Goal: Find specific page/section: Find specific page/section

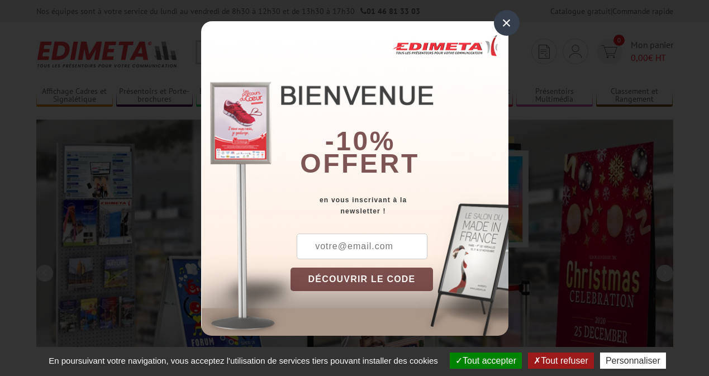
click at [485, 361] on button "Tout accepter" at bounding box center [486, 361] width 72 height 16
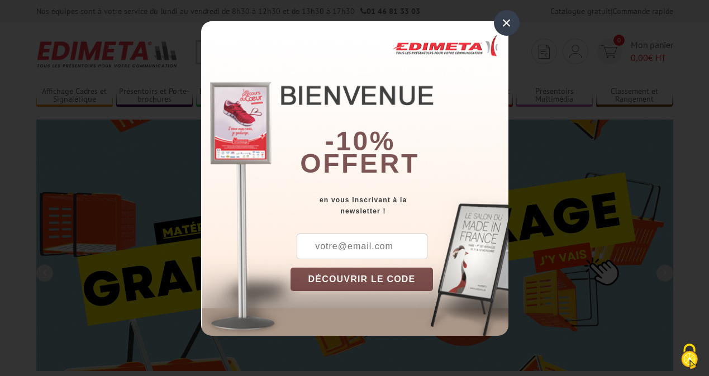
click at [507, 23] on div "×" at bounding box center [507, 23] width 26 height 26
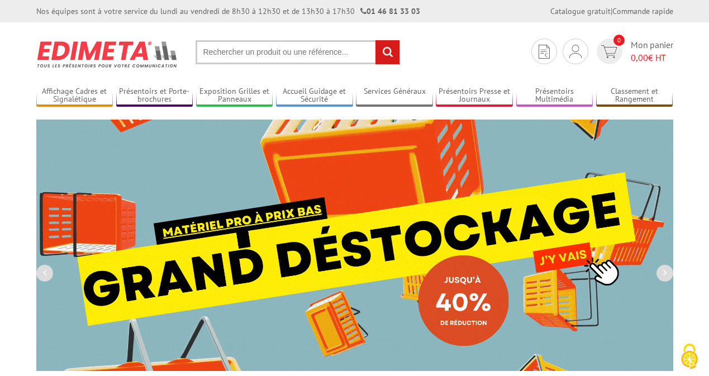
click at [0, 0] on div "Nos équipes sont à votre service du [DATE] au [DATE] de 8h30 à 12h30 et de 13h3…" at bounding box center [354, 11] width 709 height 22
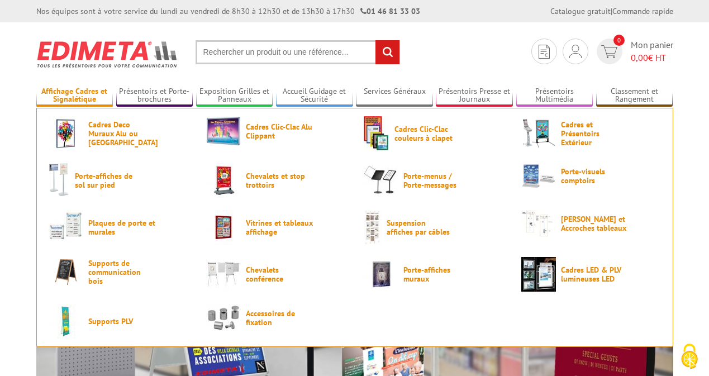
click at [74, 96] on link "Affichage Cadres et Signalétique" at bounding box center [74, 96] width 77 height 18
